Goal: Find contact information: Find contact information

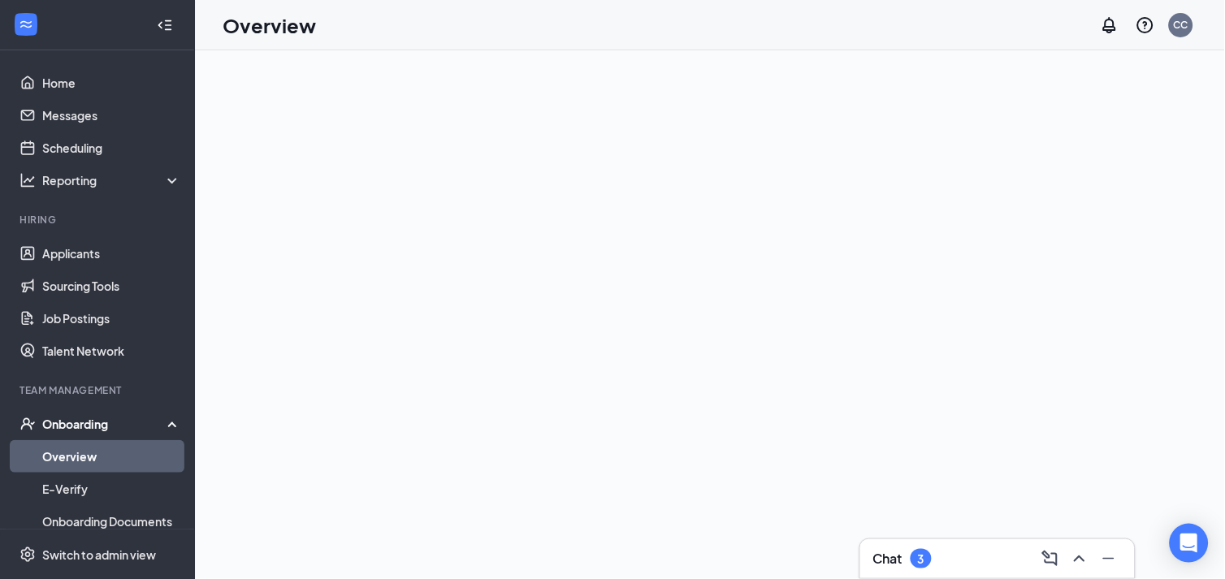
drag, startPoint x: 557, startPoint y: 0, endPoint x: 605, endPoint y: 84, distance: 96.5
click at [605, 84] on div at bounding box center [710, 314] width 1030 height 529
click at [67, 457] on link "Overview" at bounding box center [111, 456] width 139 height 33
click at [57, 453] on link "Overview" at bounding box center [111, 456] width 139 height 33
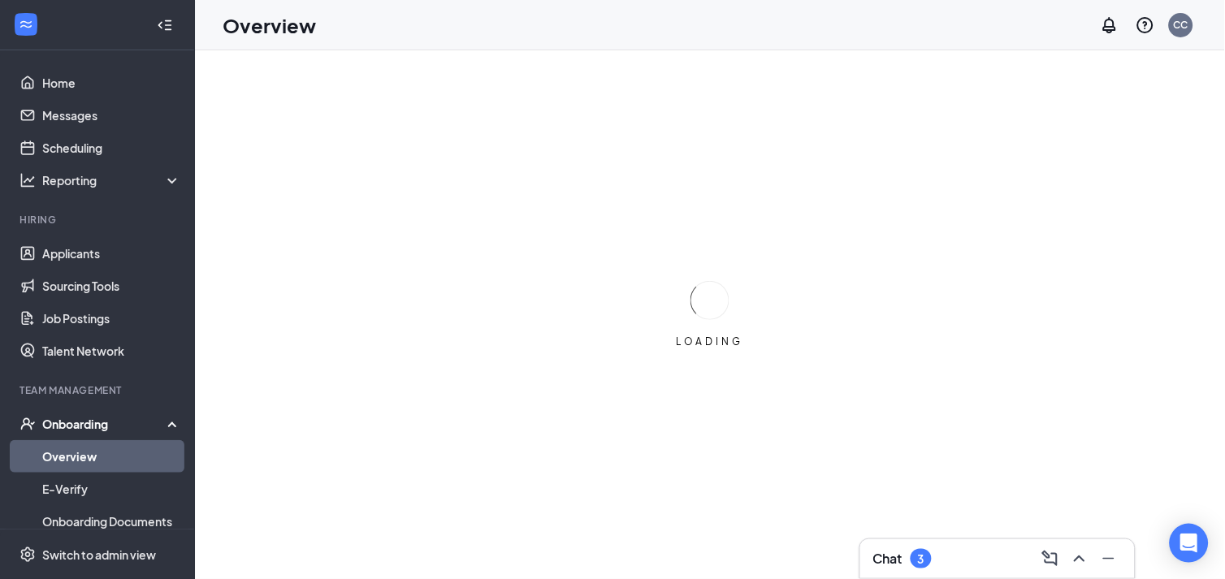
click at [66, 452] on link "Overview" at bounding box center [111, 456] width 139 height 33
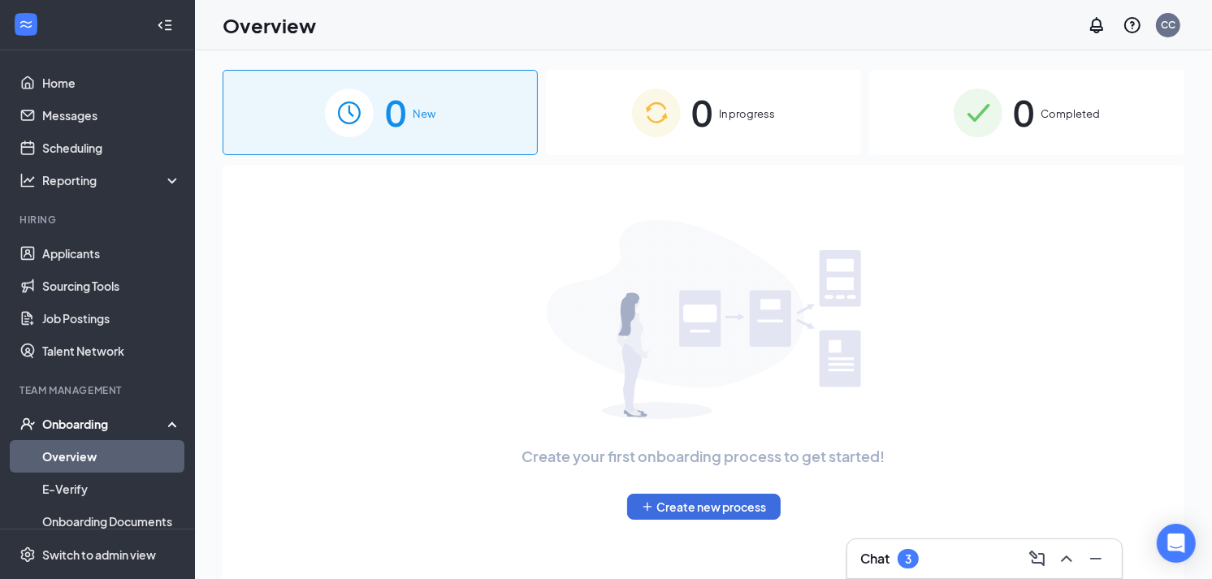
click at [69, 452] on link "Overview" at bounding box center [111, 456] width 139 height 33
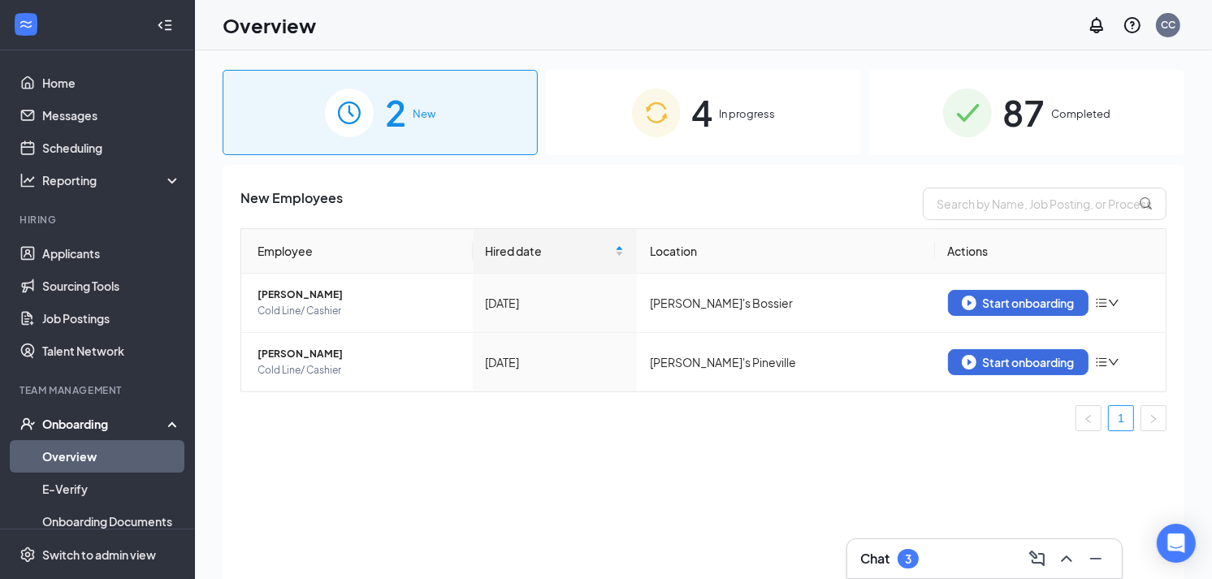
click at [1046, 102] on span "87" at bounding box center [1025, 113] width 42 height 56
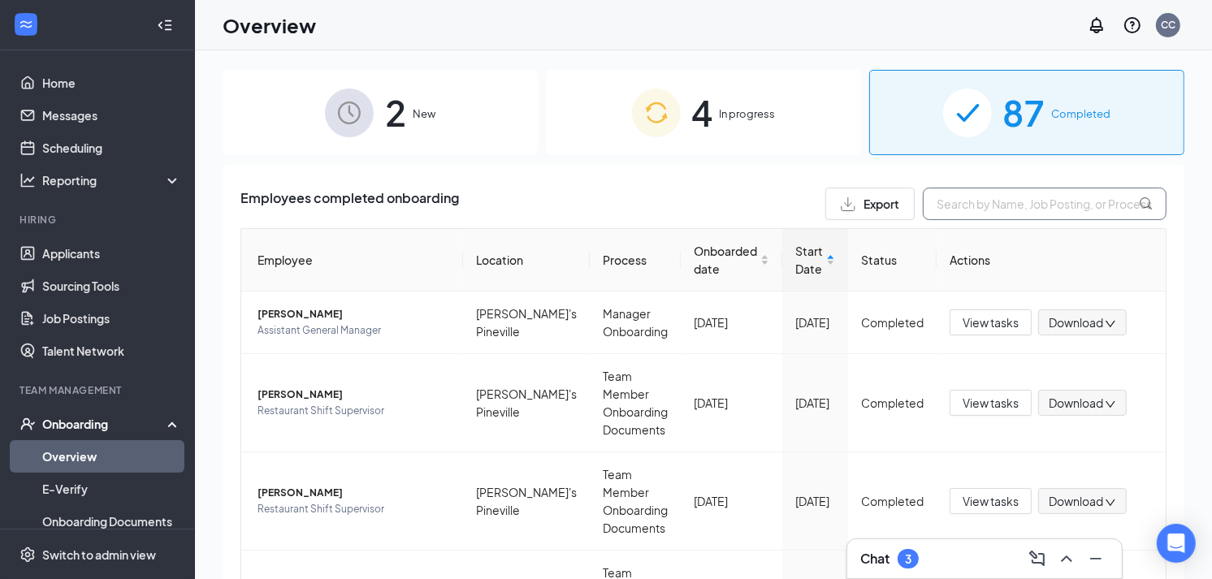
click at [959, 206] on input "text" at bounding box center [1045, 204] width 244 height 33
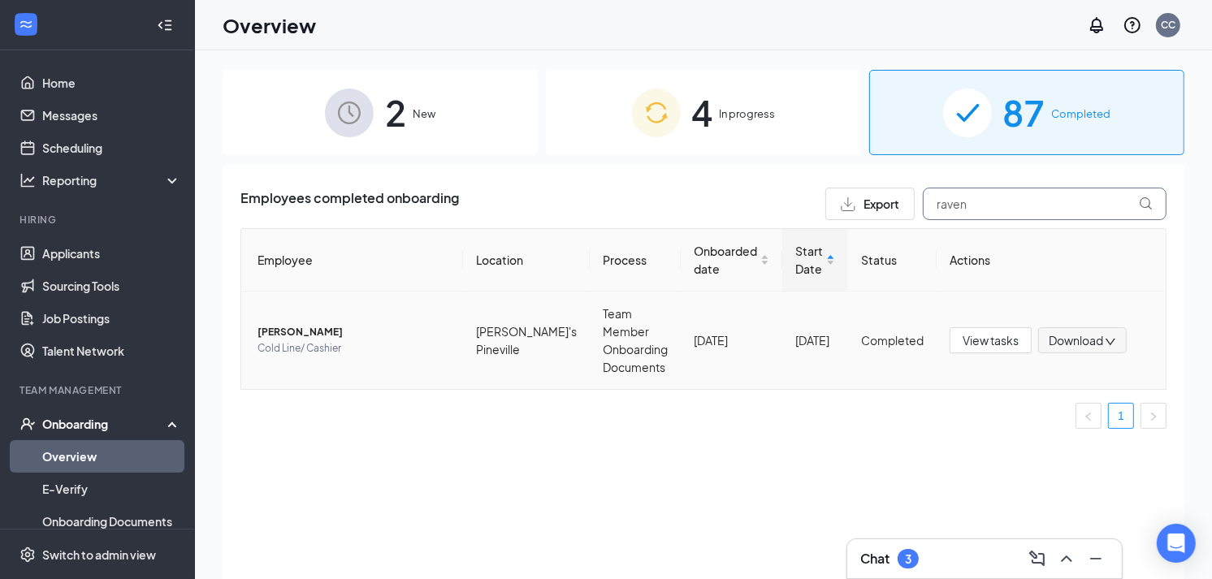
type input "raven"
click at [305, 324] on span "[PERSON_NAME]" at bounding box center [354, 332] width 193 height 16
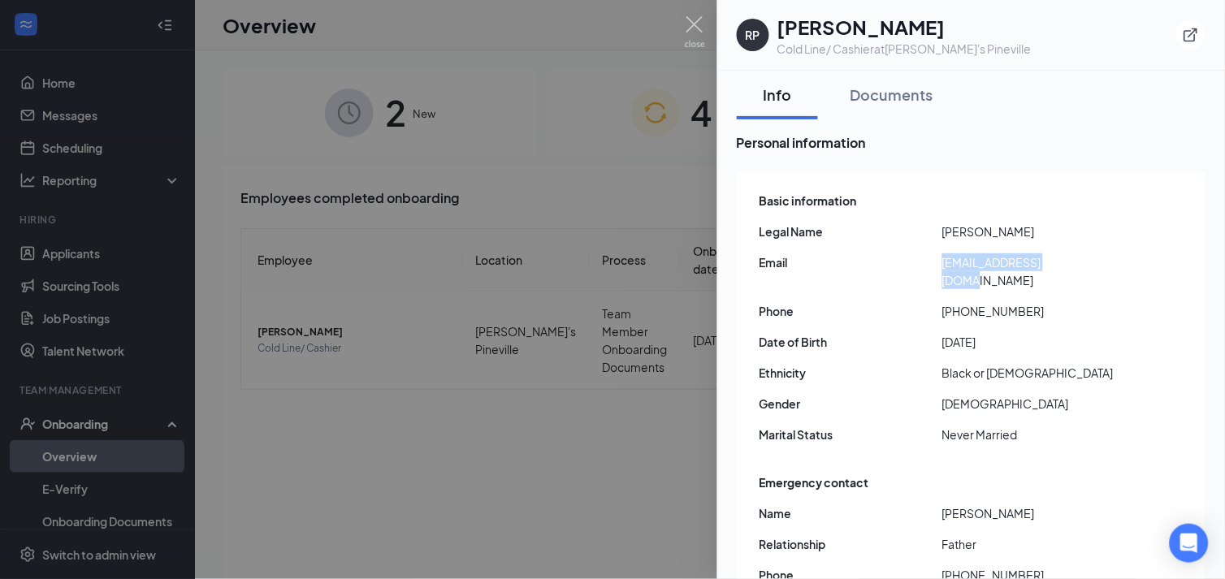
drag, startPoint x: 1086, startPoint y: 262, endPoint x: 944, endPoint y: 268, distance: 141.5
click at [944, 268] on span "[EMAIL_ADDRESS][DOMAIN_NAME]" at bounding box center [1034, 272] width 183 height 36
copy span "[EMAIL_ADDRESS][DOMAIN_NAME]"
drag, startPoint x: 1038, startPoint y: 293, endPoint x: 959, endPoint y: 302, distance: 79.4
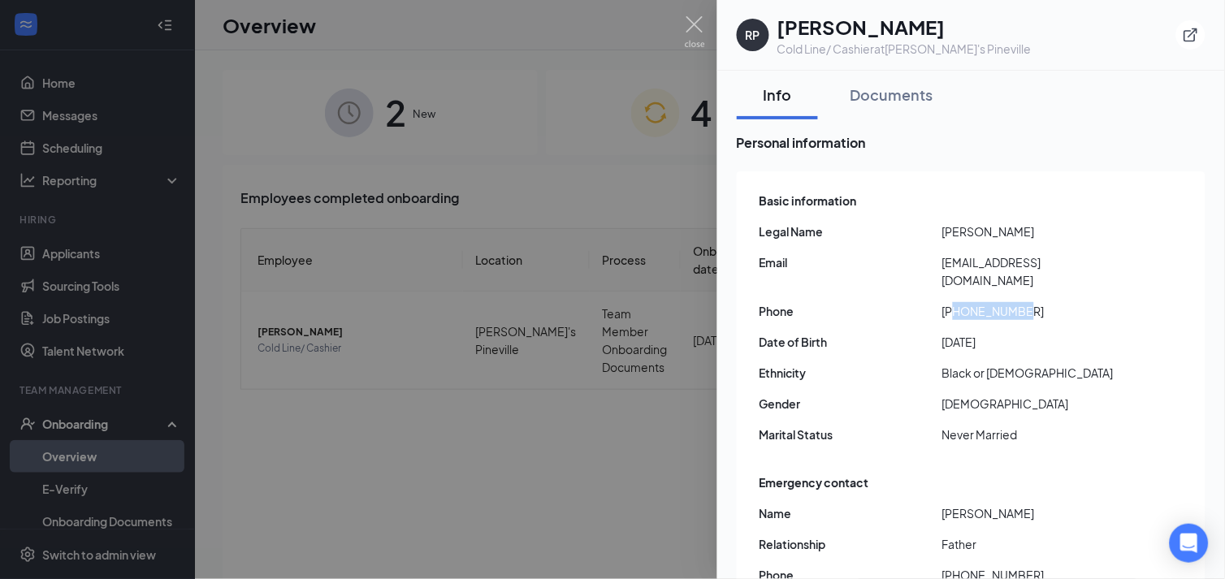
click at [959, 302] on div "Basic information Legal Name [PERSON_NAME] Email [EMAIL_ADDRESS][DOMAIN_NAME] P…" at bounding box center [973, 322] width 426 height 269
copy span "3187301251"
click at [700, 20] on img at bounding box center [695, 32] width 20 height 32
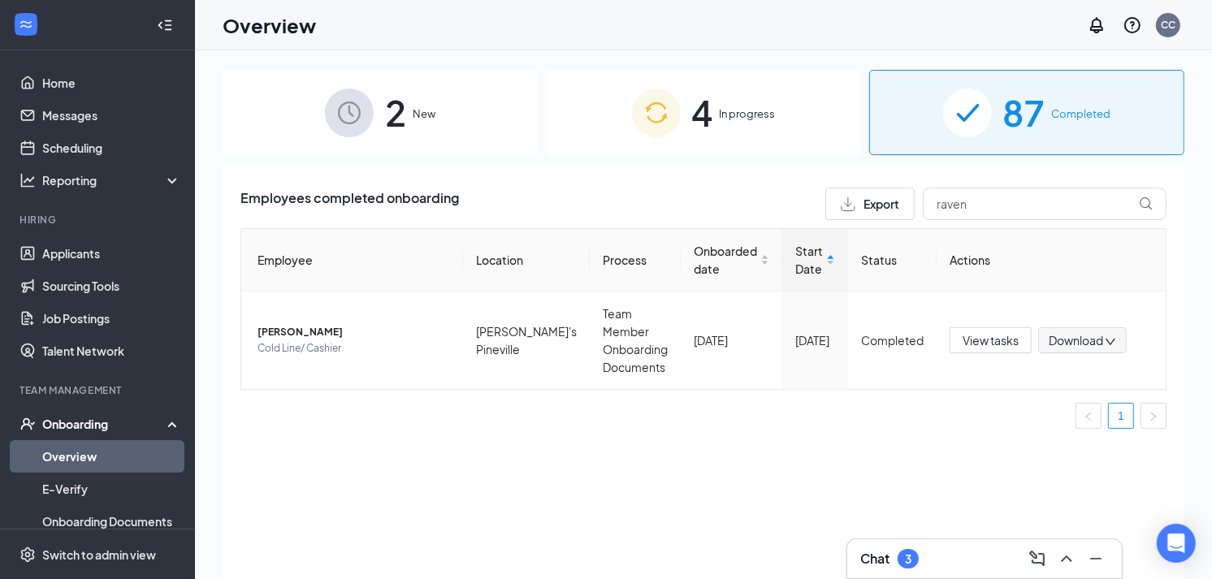
click at [930, 544] on div "Chat 3" at bounding box center [985, 559] width 275 height 39
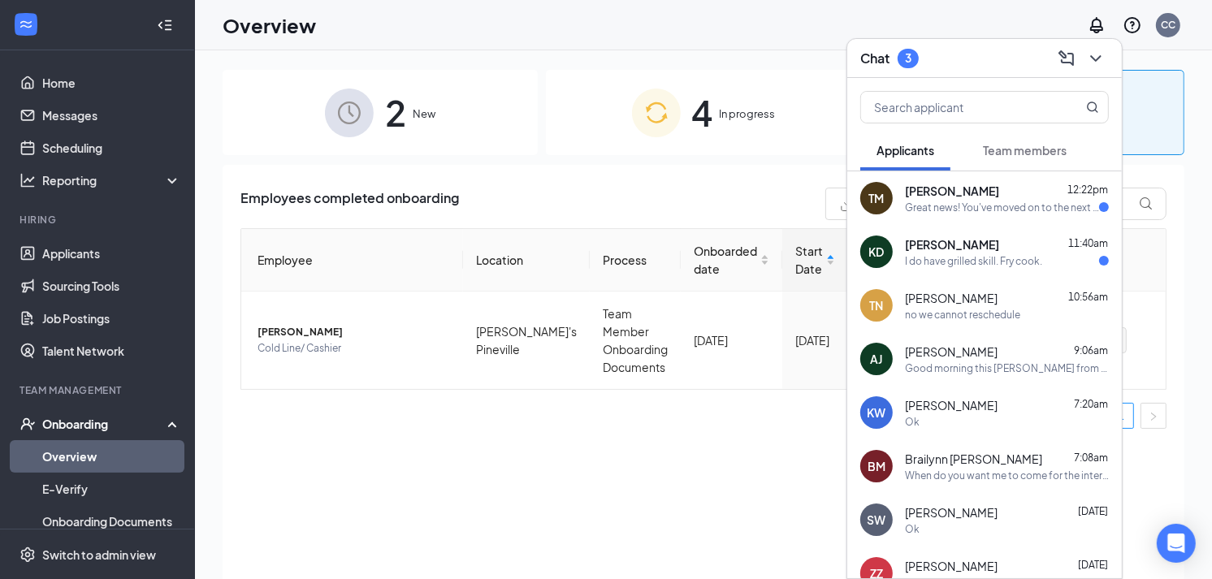
click at [967, 252] on span "[PERSON_NAME]" at bounding box center [952, 244] width 94 height 16
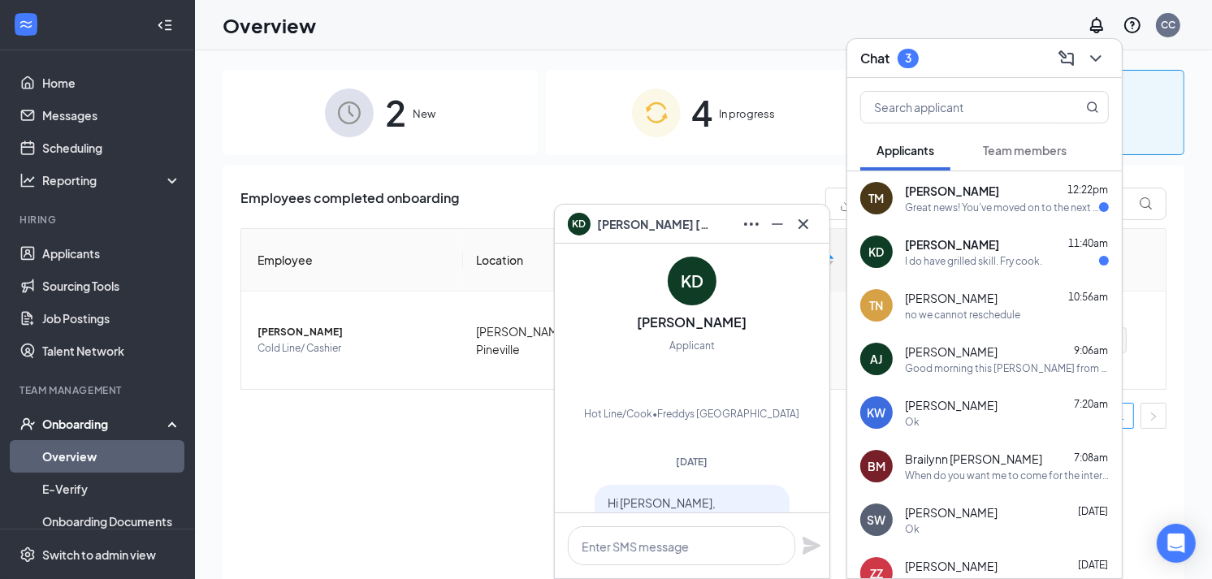
scroll to position [-215, 0]
click at [802, 215] on icon "Cross" at bounding box center [804, 225] width 20 height 20
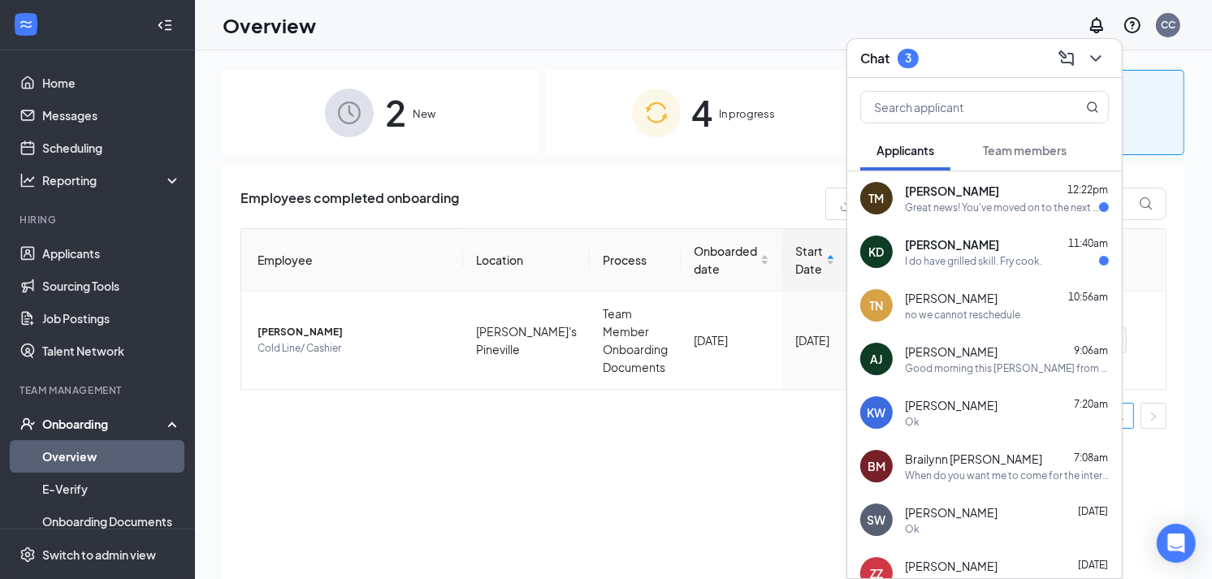
click at [943, 206] on div "Great news! You've moved on to the next stage of the application. We have a few…" at bounding box center [1002, 208] width 194 height 14
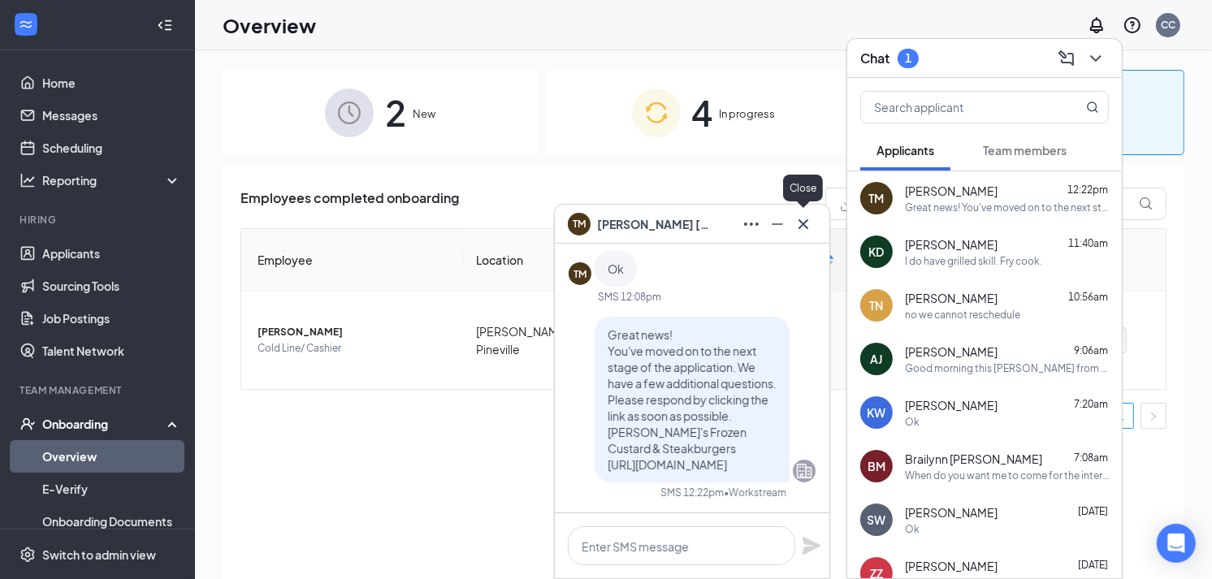
click at [809, 220] on icon "Cross" at bounding box center [804, 225] width 20 height 20
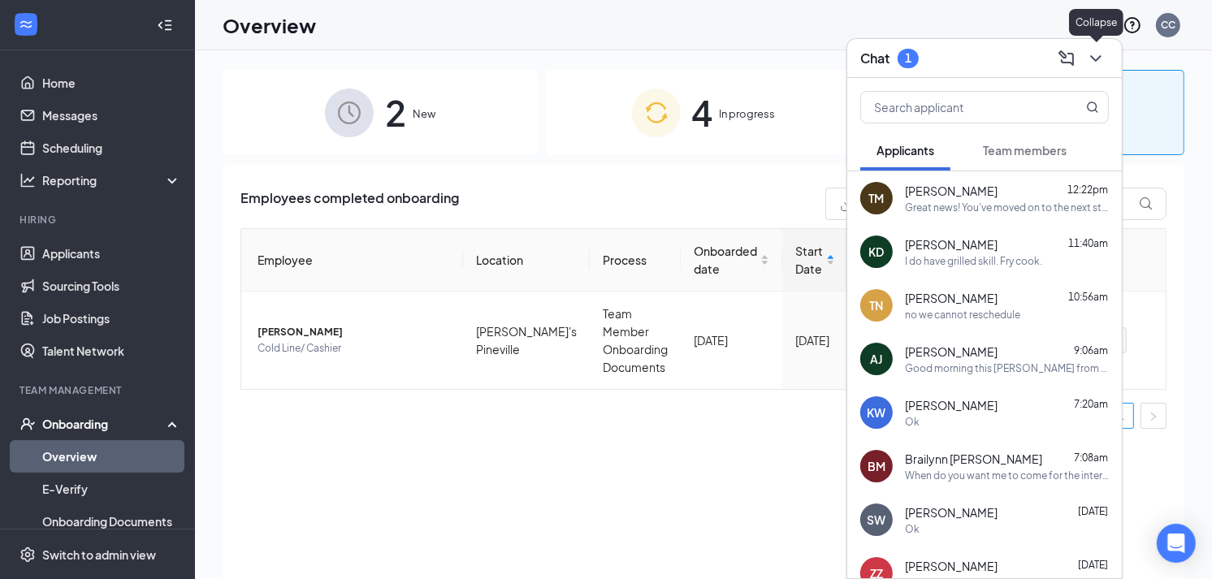
click at [1095, 59] on icon "ChevronDown" at bounding box center [1096, 58] width 11 height 7
